Goal: Find specific page/section: Find specific page/section

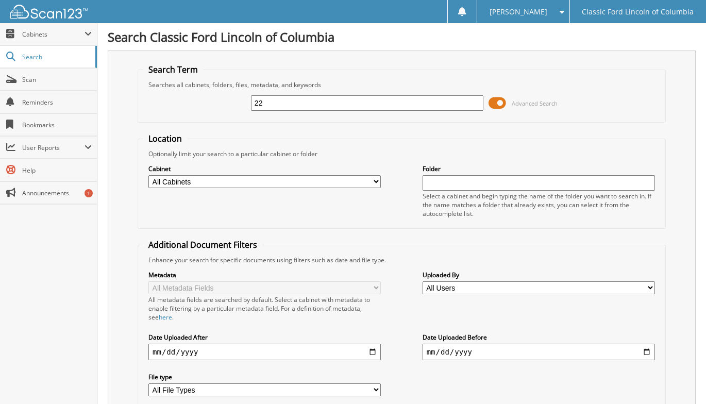
type input "2"
click at [375, 185] on select "All Cabinets PARTS SERVICE RO Needs Filing" at bounding box center [264, 181] width 233 height 13
select select "36011"
click at [148, 175] on select "All Cabinets PARTS SERVICE RO Needs Filing" at bounding box center [264, 181] width 233 height 13
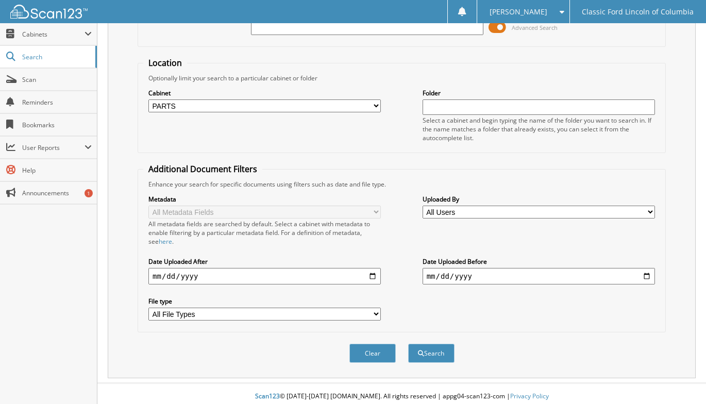
scroll to position [81, 0]
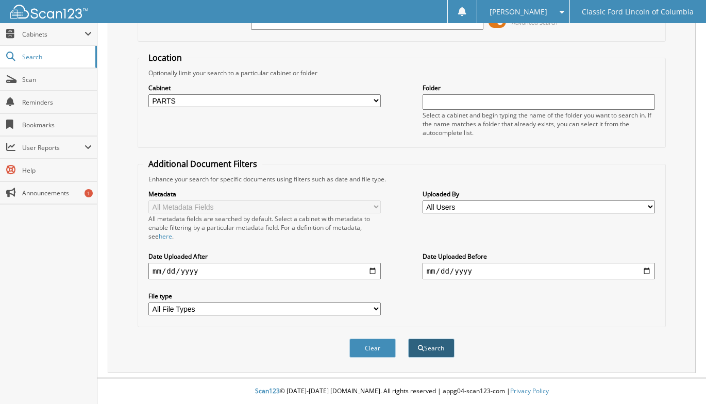
click at [438, 346] on button "Search" at bounding box center [431, 348] width 46 height 19
click at [240, 100] on select "All Cabinets PARTS SERVICE RO Needs Filing" at bounding box center [264, 100] width 233 height 13
select select
click at [148, 94] on select "All Cabinets PARTS SERVICE RO Needs Filing" at bounding box center [264, 100] width 233 height 13
click at [430, 349] on button "Search" at bounding box center [431, 348] width 46 height 19
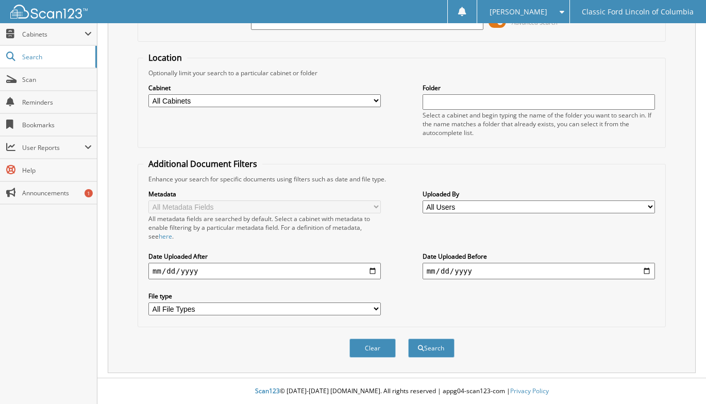
scroll to position [0, 0]
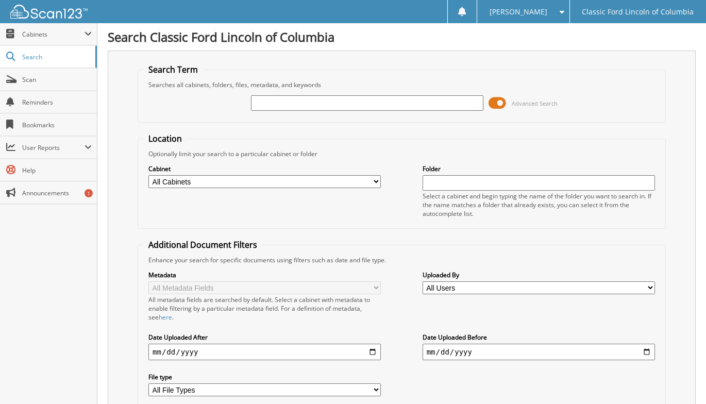
click at [309, 103] on input "text" at bounding box center [367, 102] width 233 height 15
click at [84, 40] on span "Cabinets" at bounding box center [48, 34] width 97 height 22
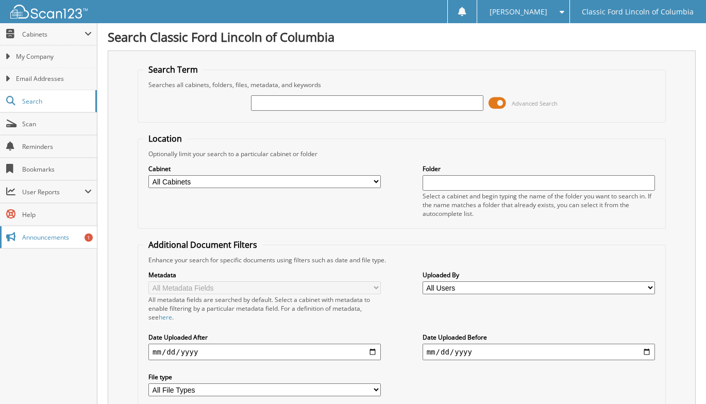
click at [51, 233] on span "Announcements" at bounding box center [57, 237] width 70 height 9
